Goal: Transaction & Acquisition: Purchase product/service

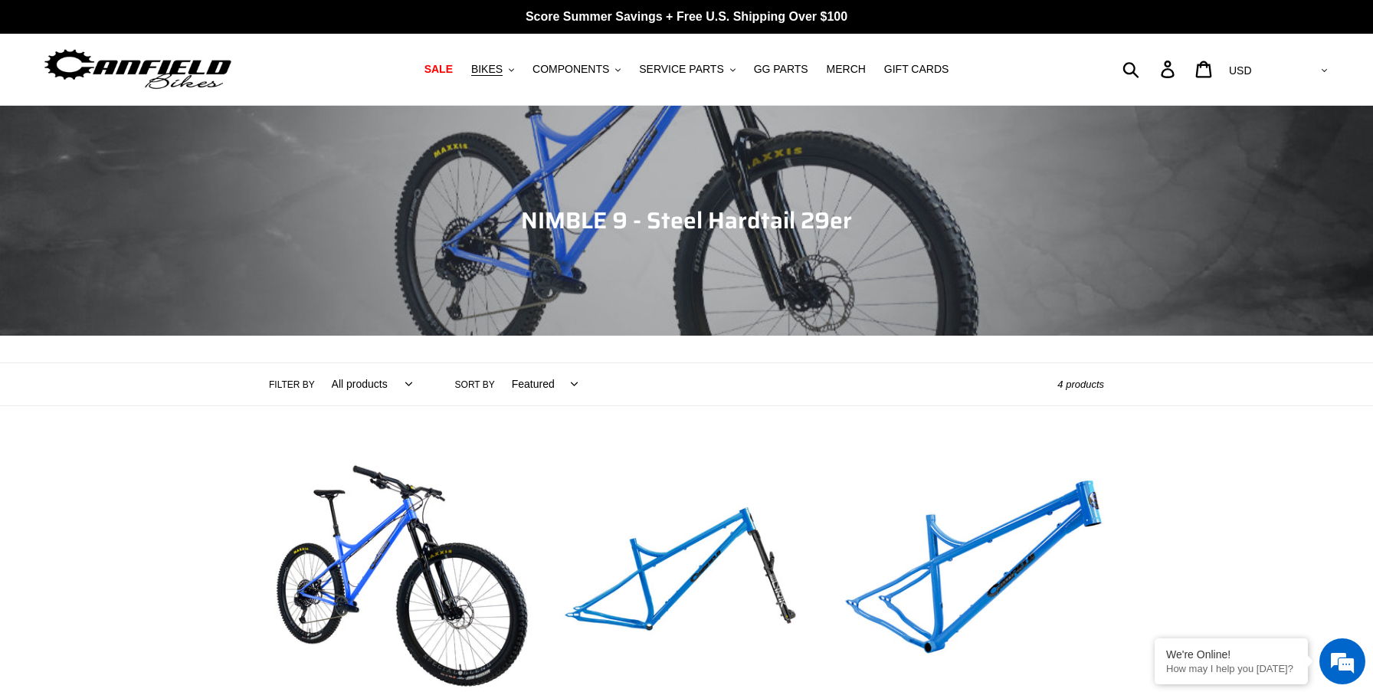
scroll to position [498, 0]
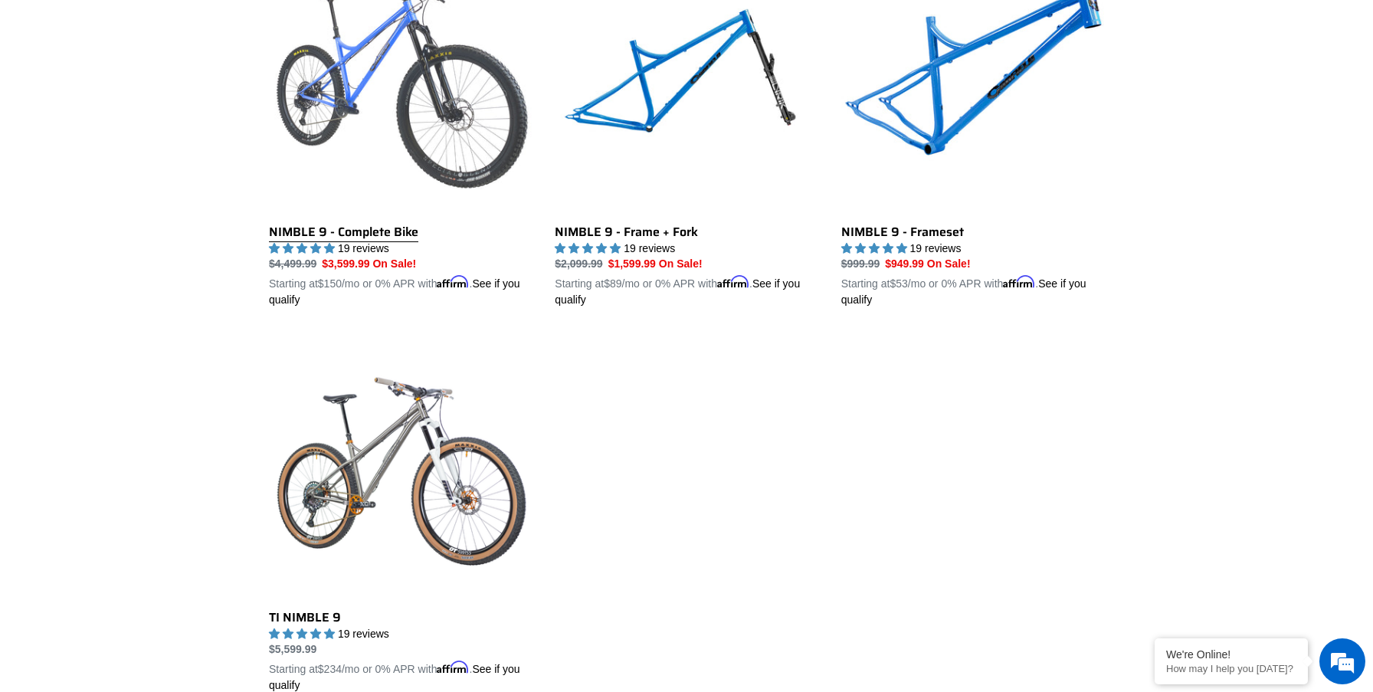
click at [414, 228] on link "NIMBLE 9 - Complete Bike" at bounding box center [400, 129] width 263 height 358
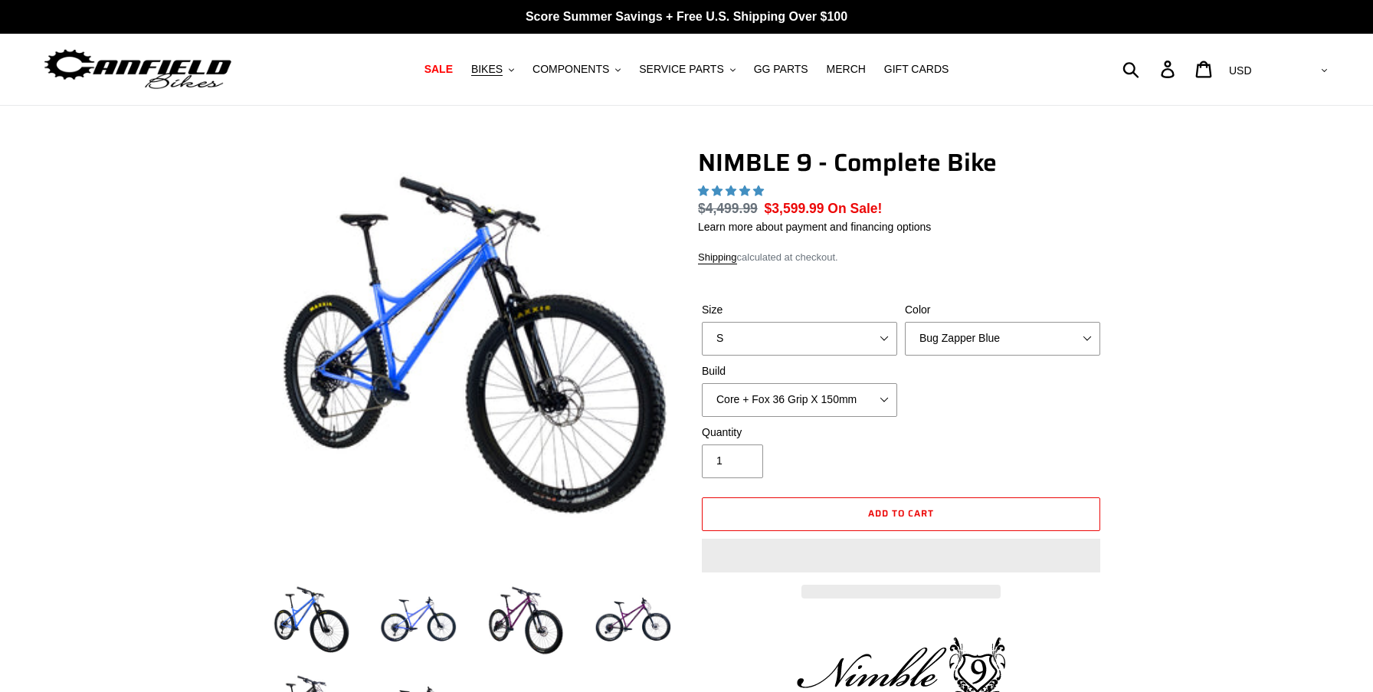
select select "highest-rating"
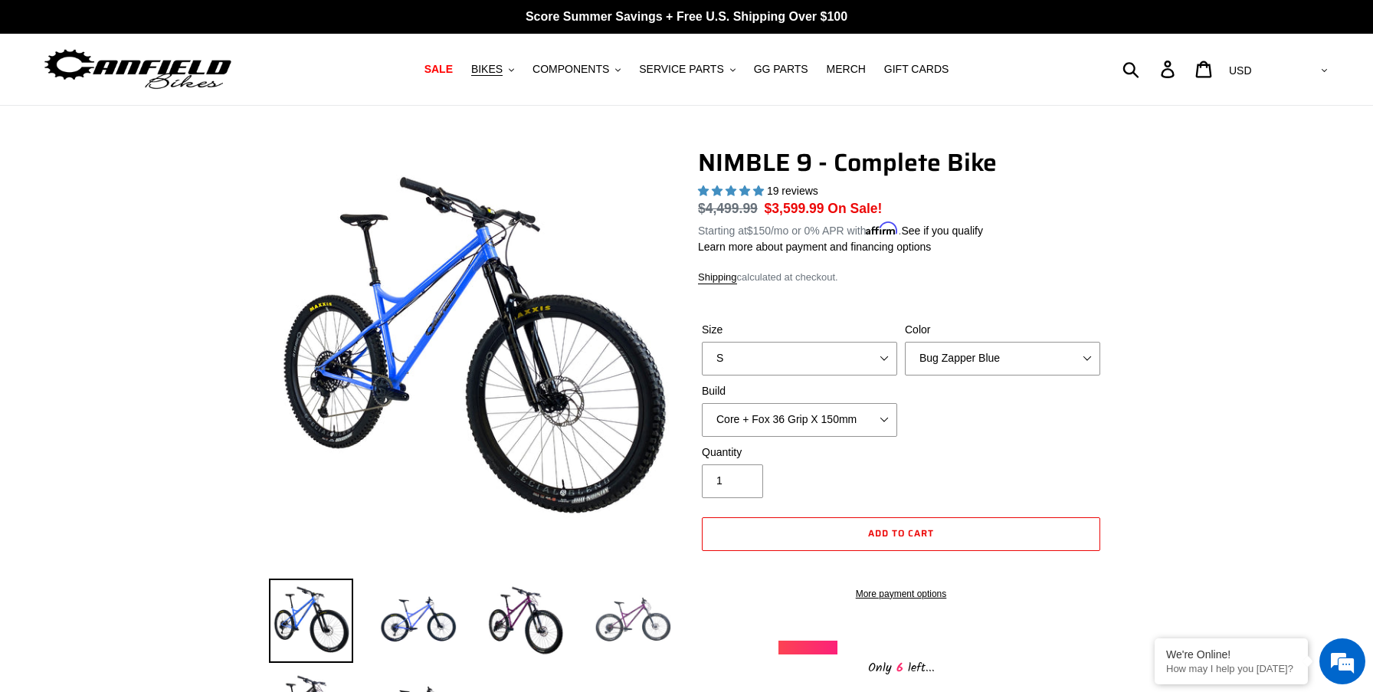
click at [653, 619] on img at bounding box center [633, 620] width 84 height 84
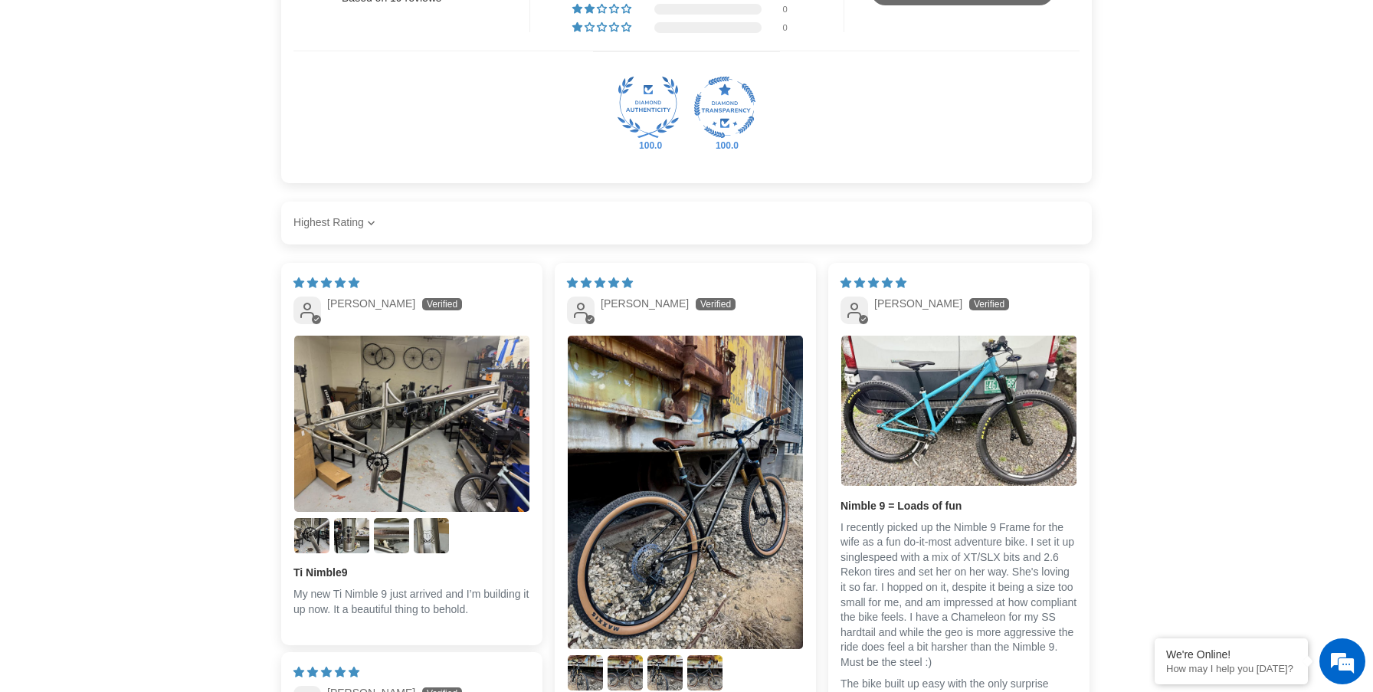
scroll to position [2927, 0]
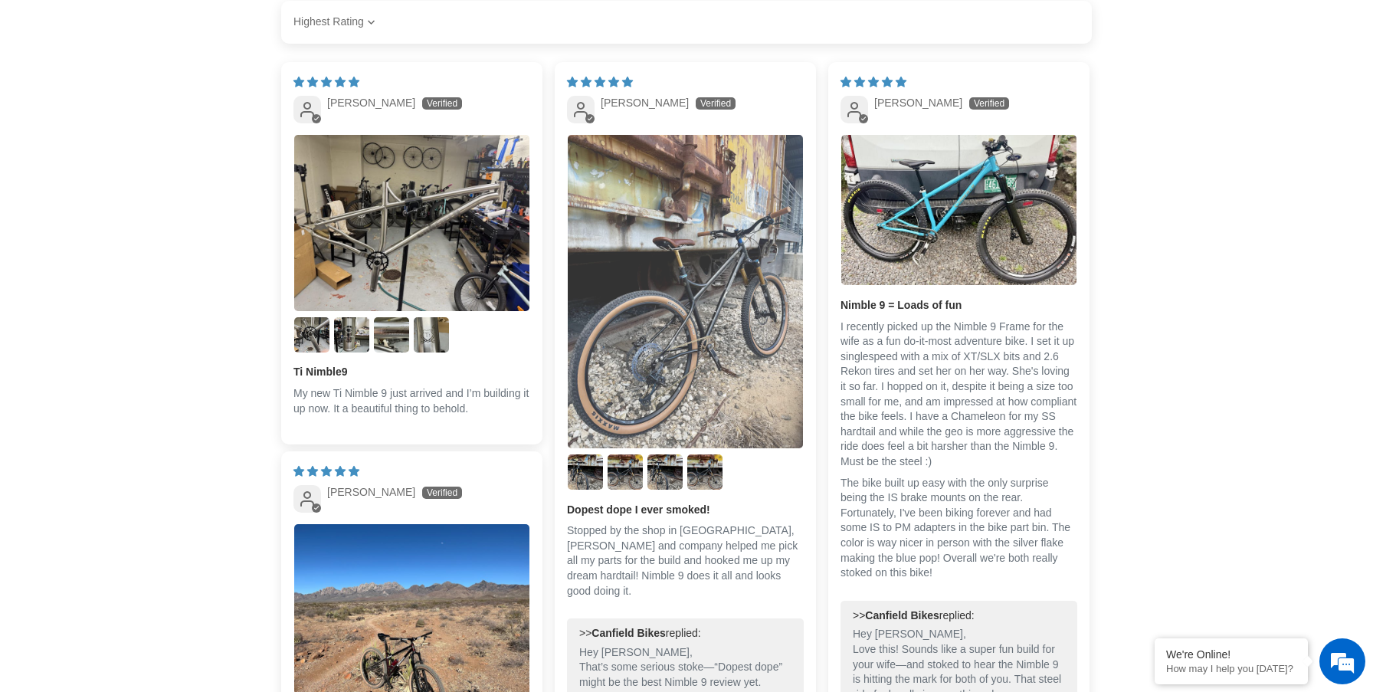
click at [696, 319] on img "Link to user picture 1" at bounding box center [685, 292] width 235 height 314
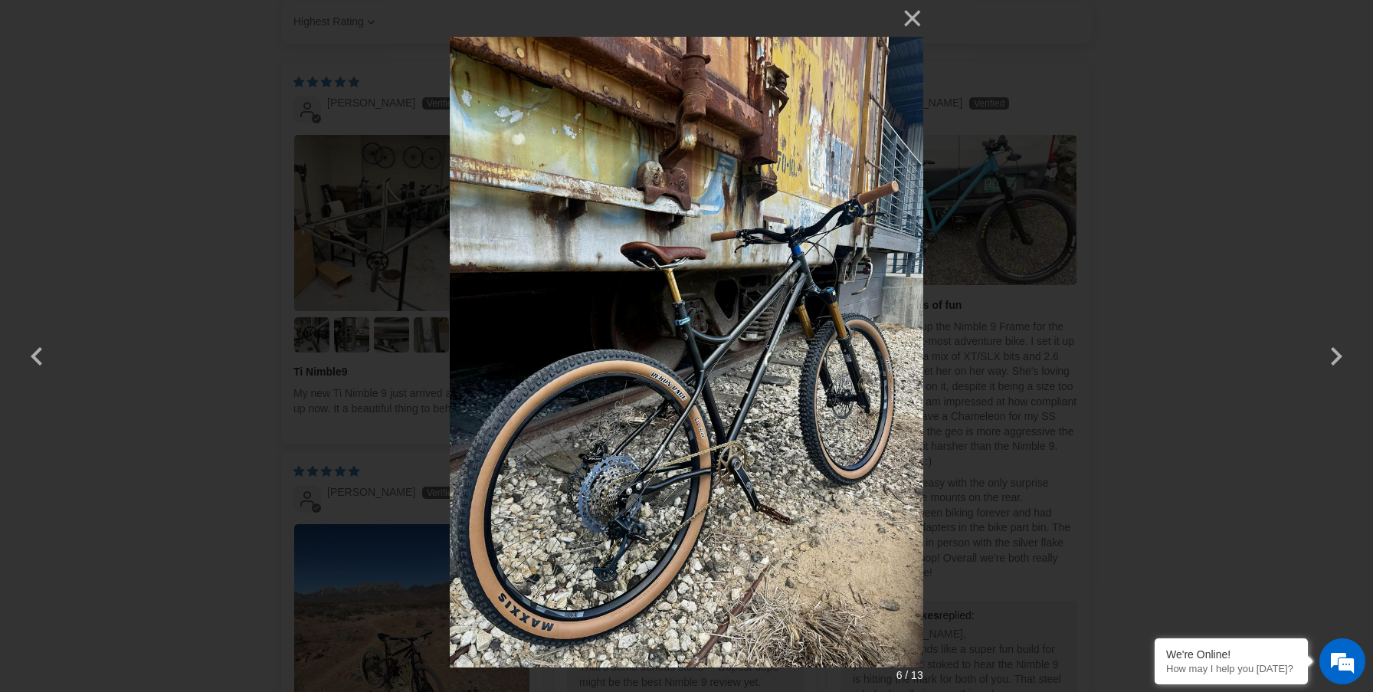
scroll to position [0, 0]
click at [1334, 357] on button "button" at bounding box center [1335, 346] width 37 height 37
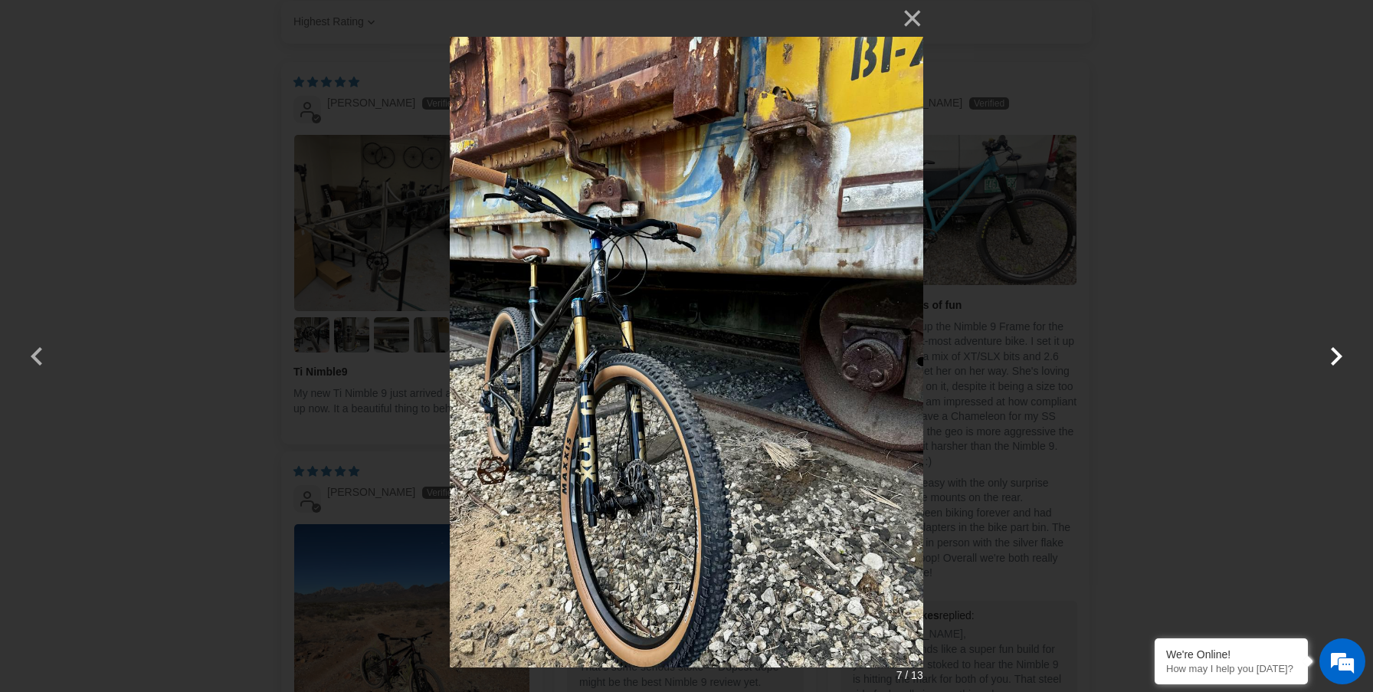
click at [1334, 357] on button "button" at bounding box center [1335, 346] width 37 height 37
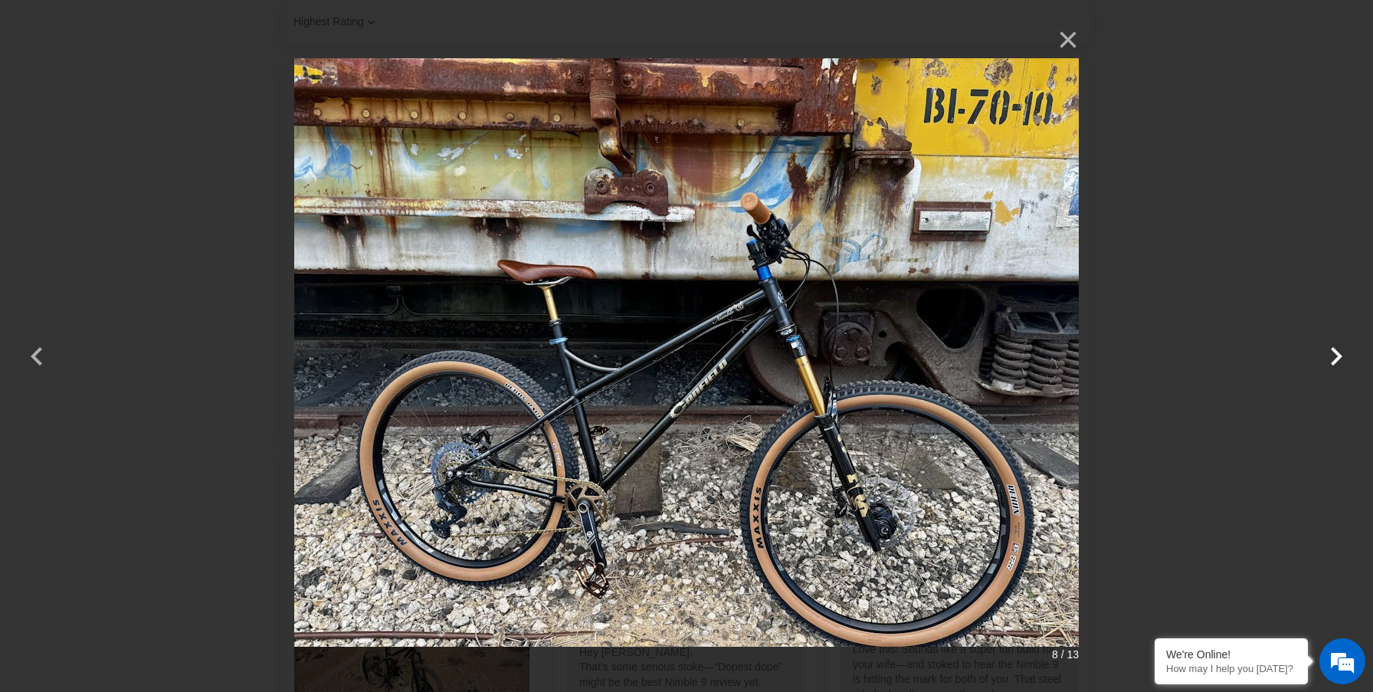
click at [1334, 357] on button "button" at bounding box center [1335, 346] width 37 height 37
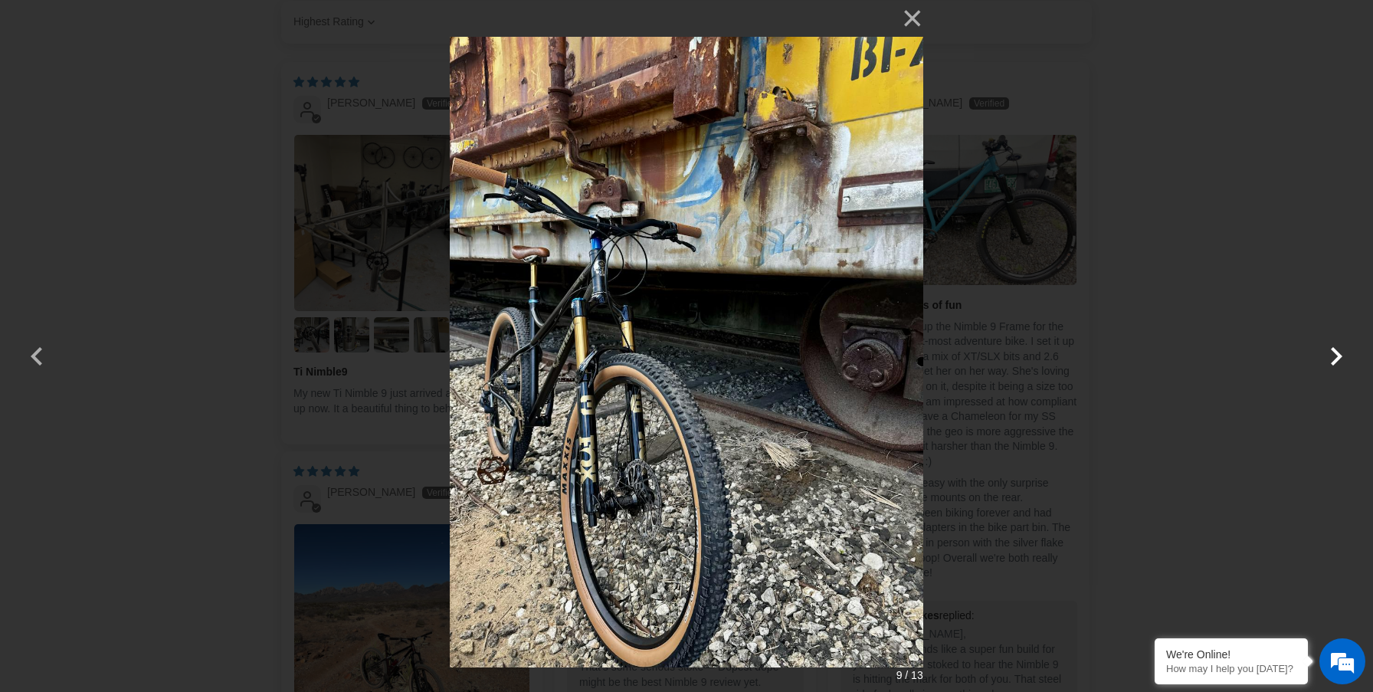
click at [1334, 357] on button "button" at bounding box center [1335, 346] width 37 height 37
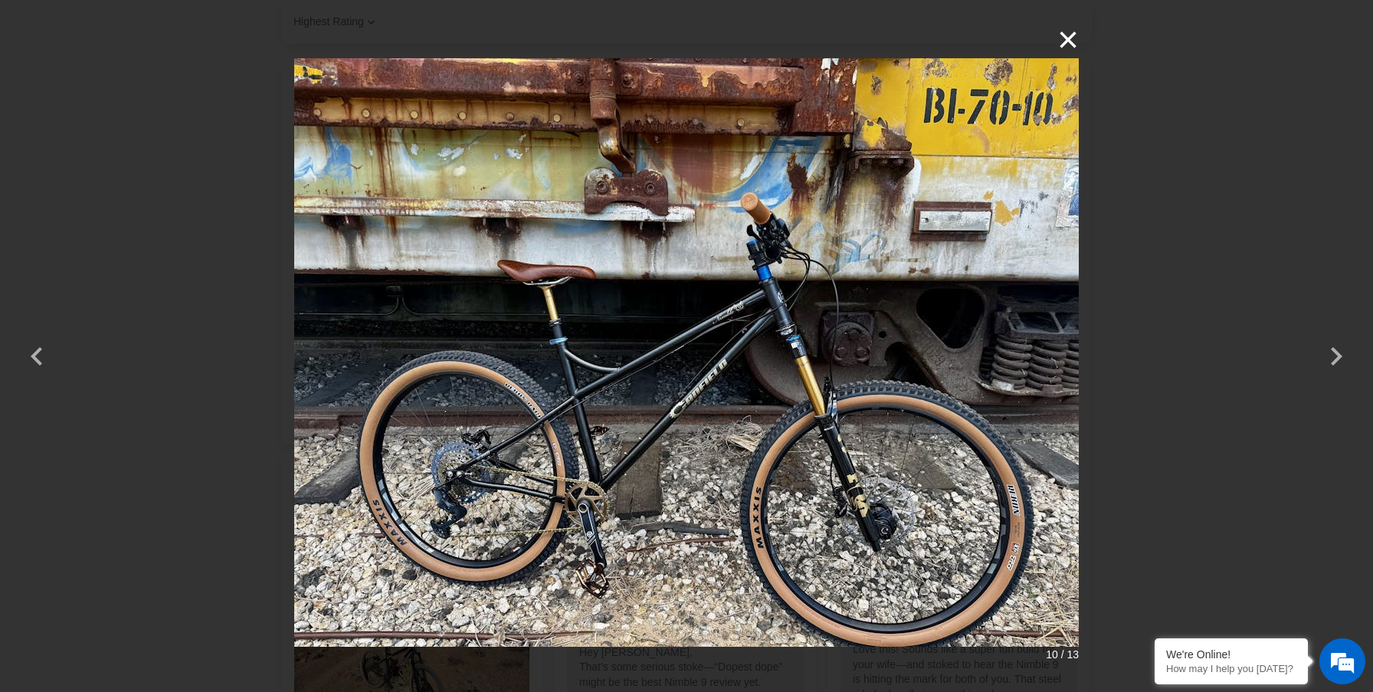
click at [1075, 41] on button "×" at bounding box center [1060, 39] width 37 height 37
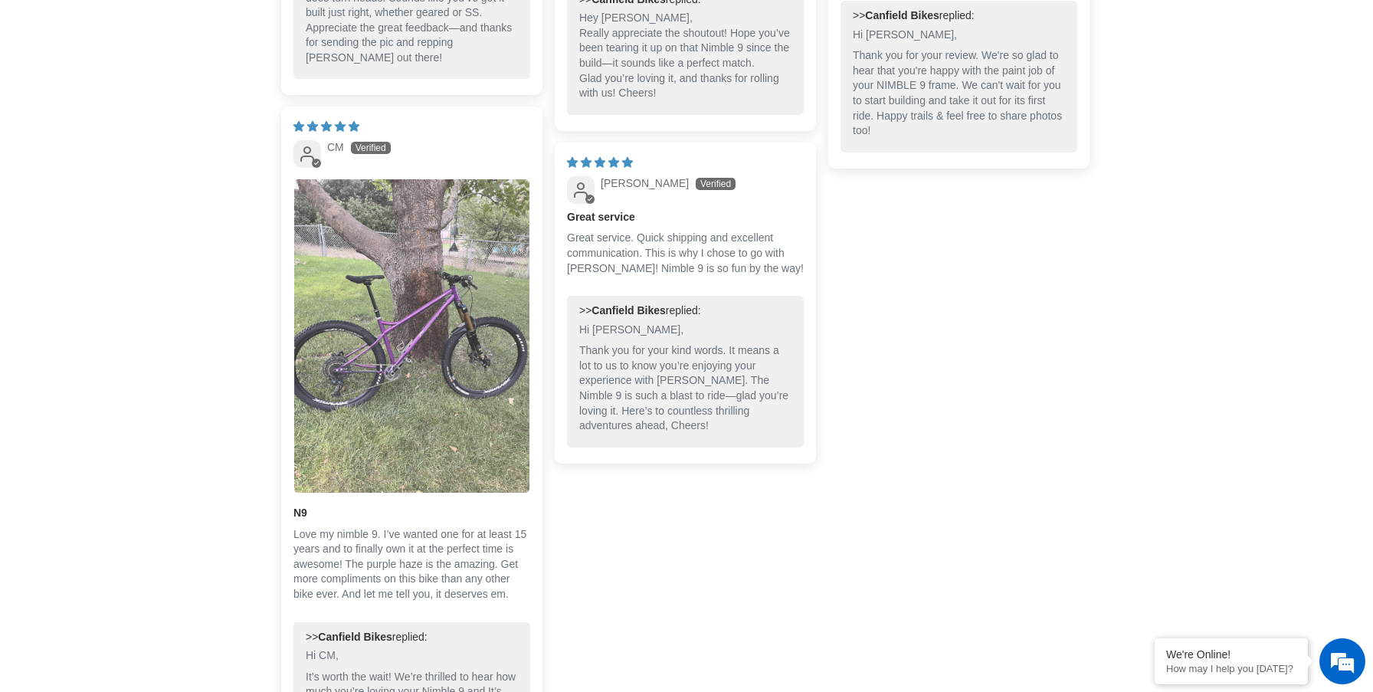
scroll to position [3884, 0]
click at [425, 383] on img "Link to user picture 1" at bounding box center [411, 335] width 235 height 314
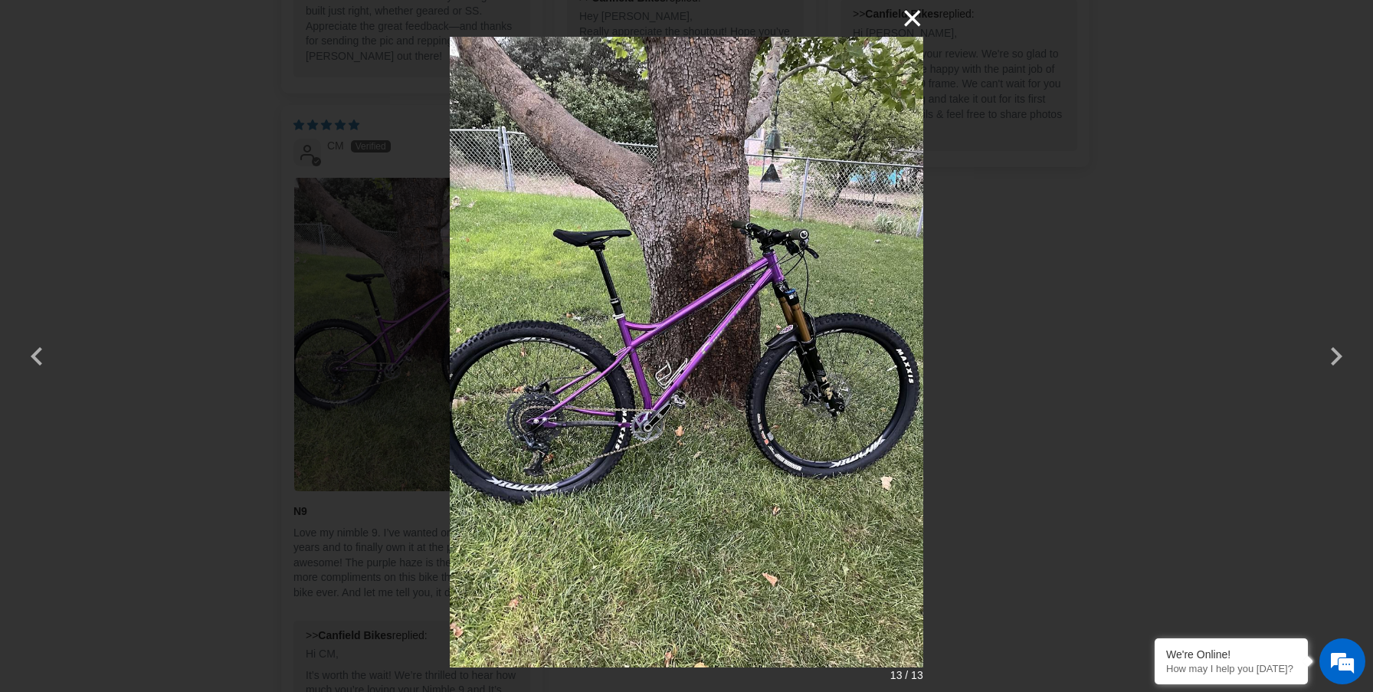
click at [921, 18] on button "×" at bounding box center [904, 18] width 37 height 37
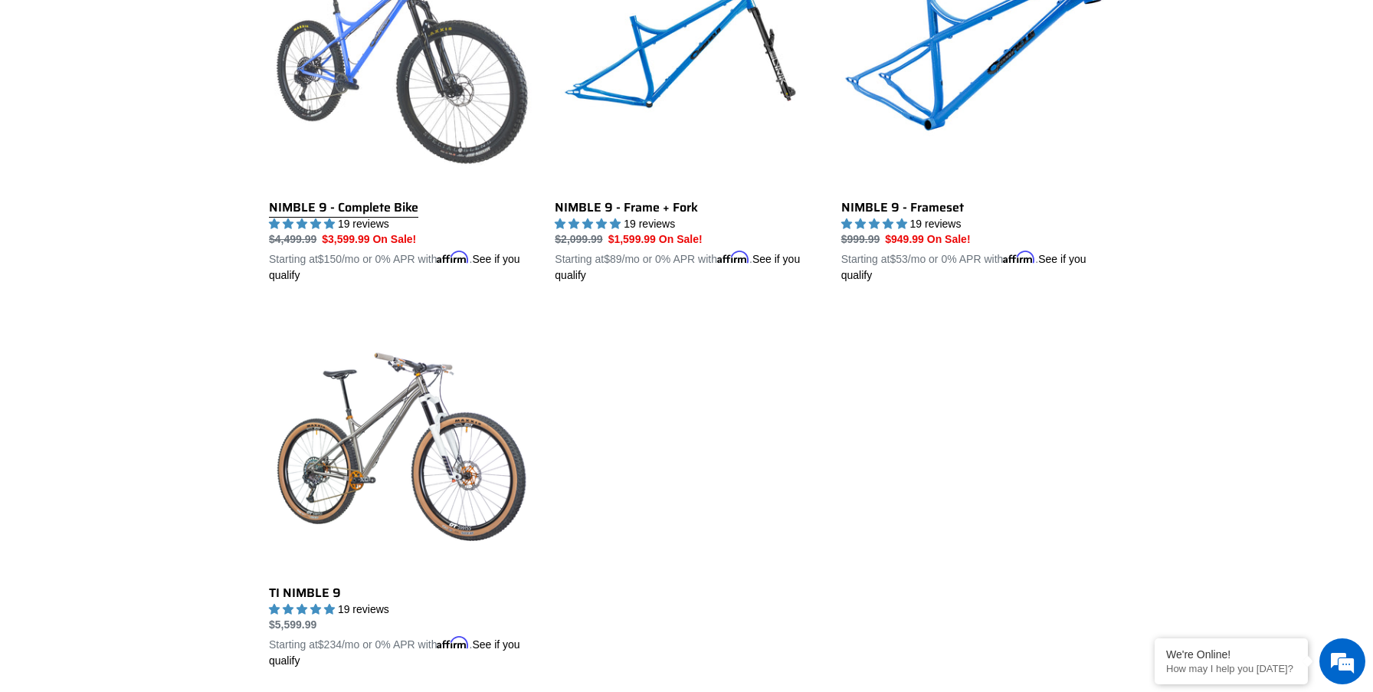
scroll to position [532, 0]
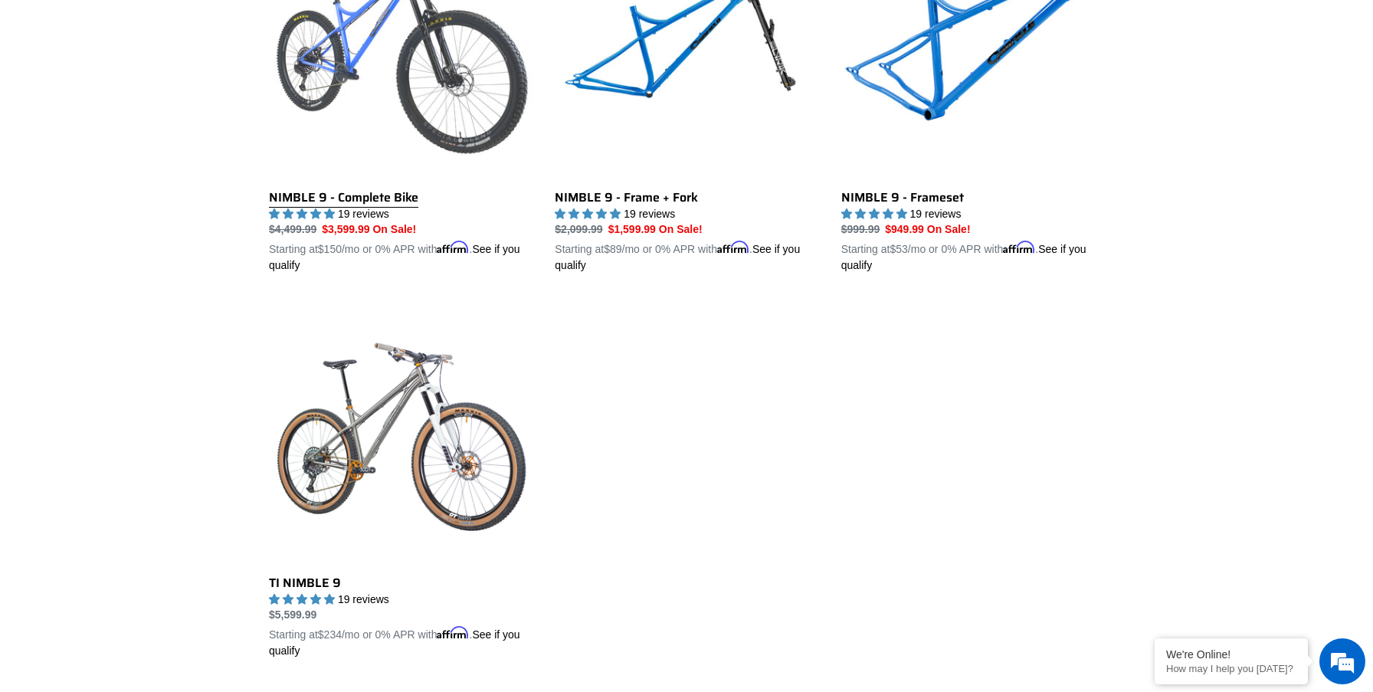
click at [496, 71] on link "NIMBLE 9 - Complete Bike" at bounding box center [400, 95] width 263 height 358
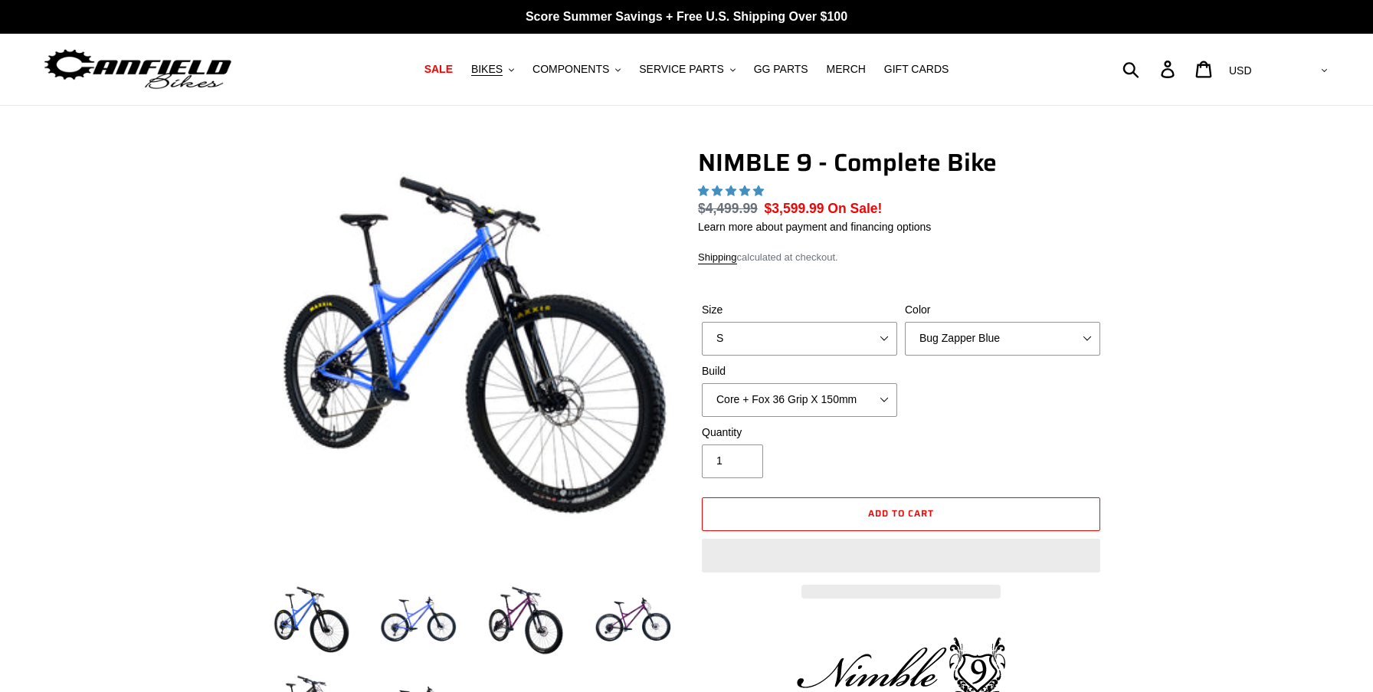
select select "highest-rating"
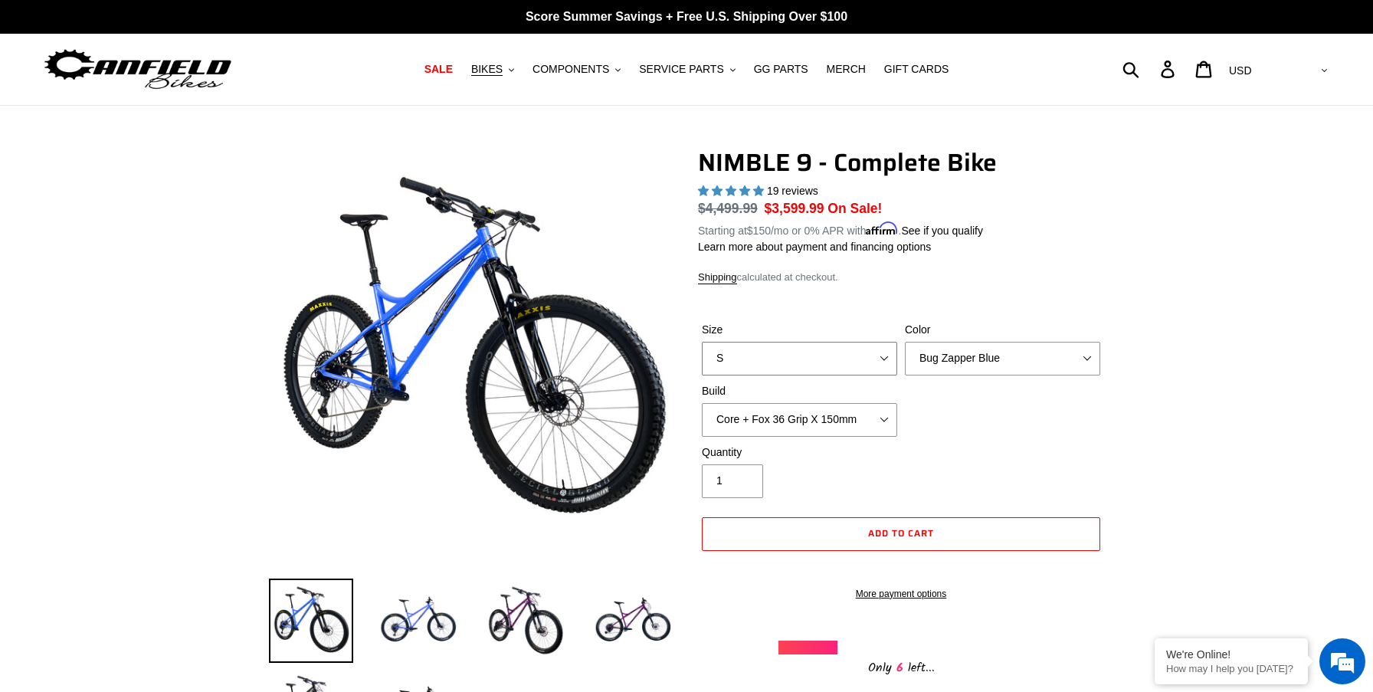
click at [847, 353] on select "S M L XL" at bounding box center [799, 359] width 195 height 34
select select "L"
click at [702, 342] on select "S M L XL" at bounding box center [799, 359] width 195 height 34
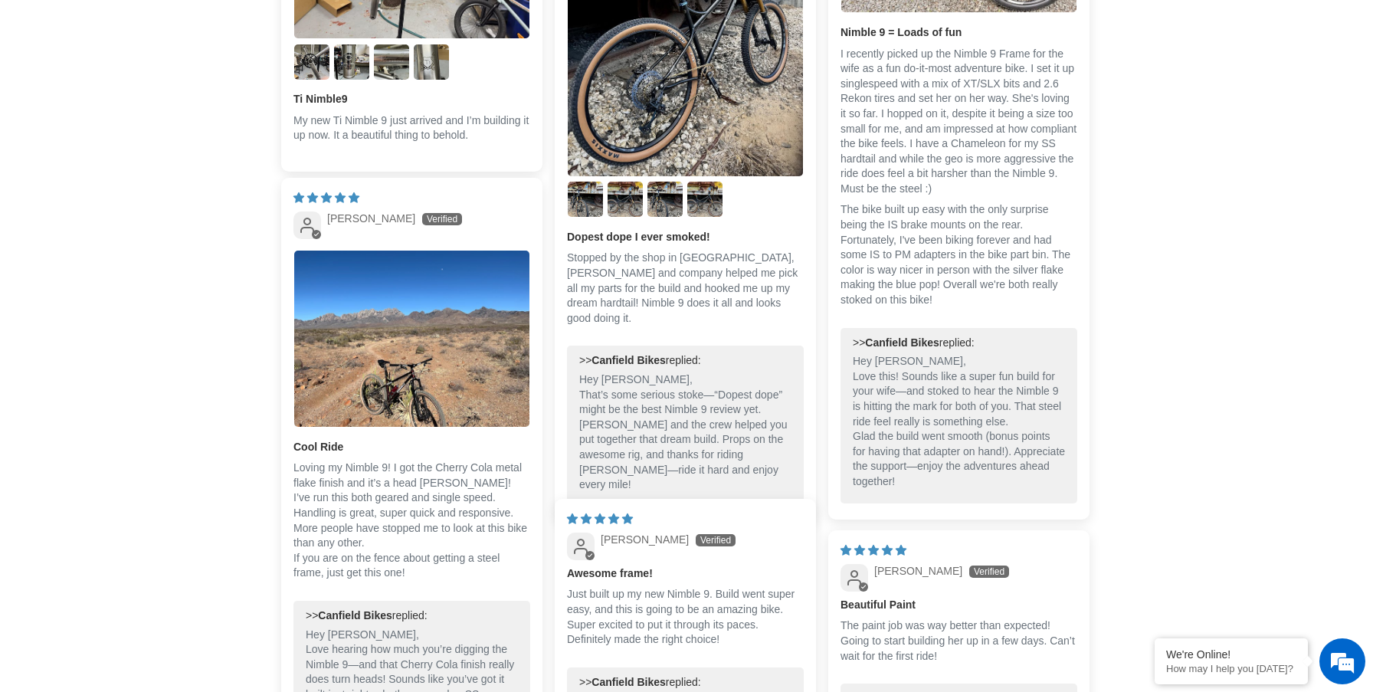
scroll to position [3366, 0]
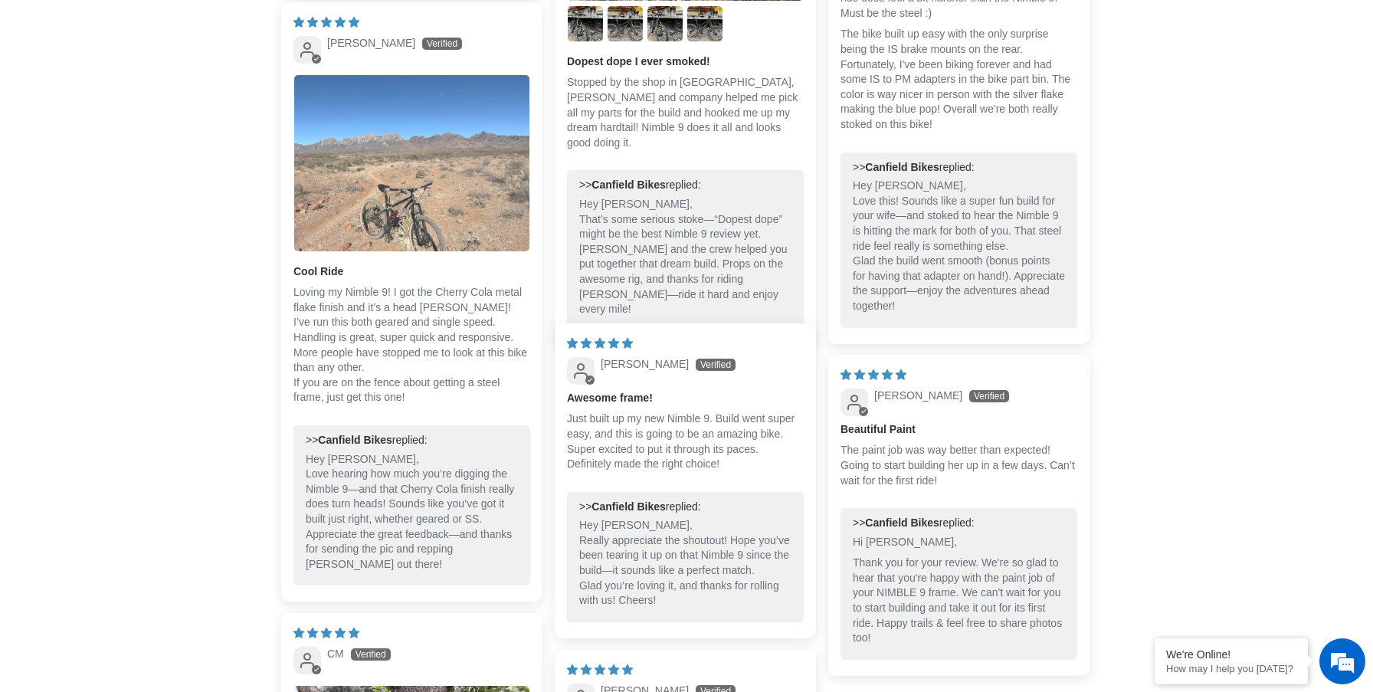
click at [447, 171] on img "Link to user picture 1" at bounding box center [411, 163] width 235 height 176
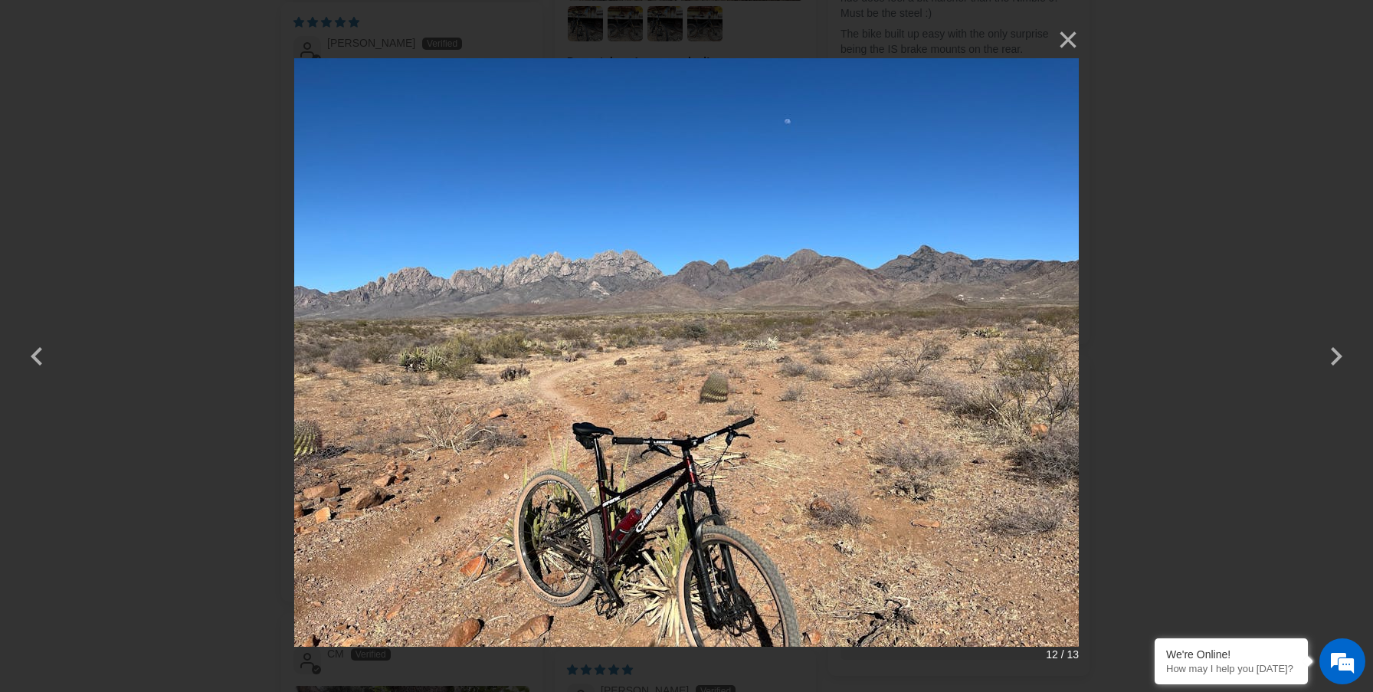
scroll to position [0, 0]
click at [1072, 41] on button "×" at bounding box center [1060, 39] width 37 height 37
